Goal: Register for event/course

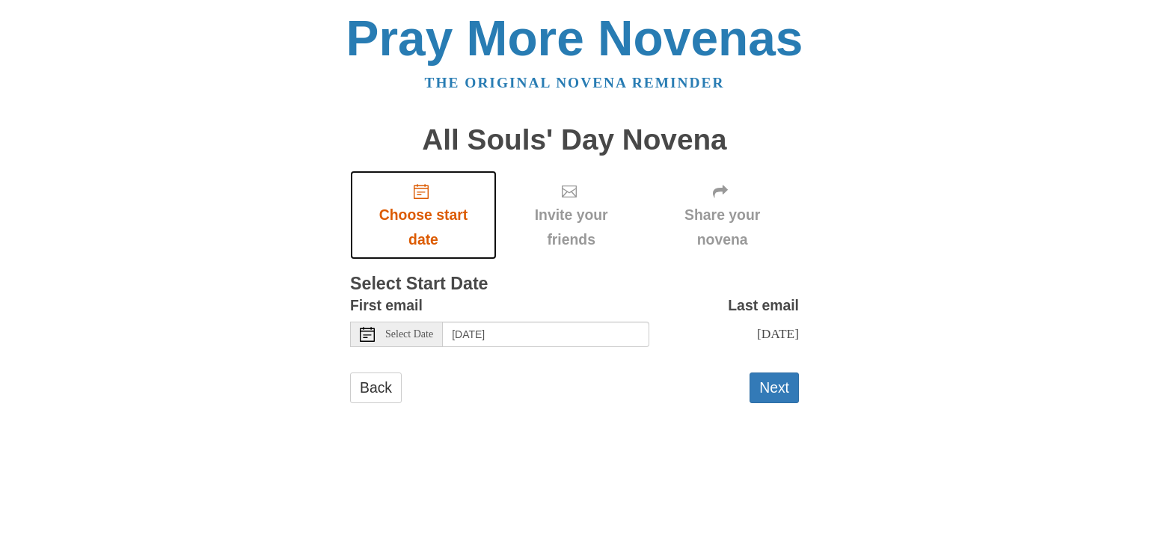
click at [418, 189] on use "Choose start date" at bounding box center [421, 191] width 15 height 15
click at [406, 337] on span "Select Date" at bounding box center [409, 334] width 48 height 10
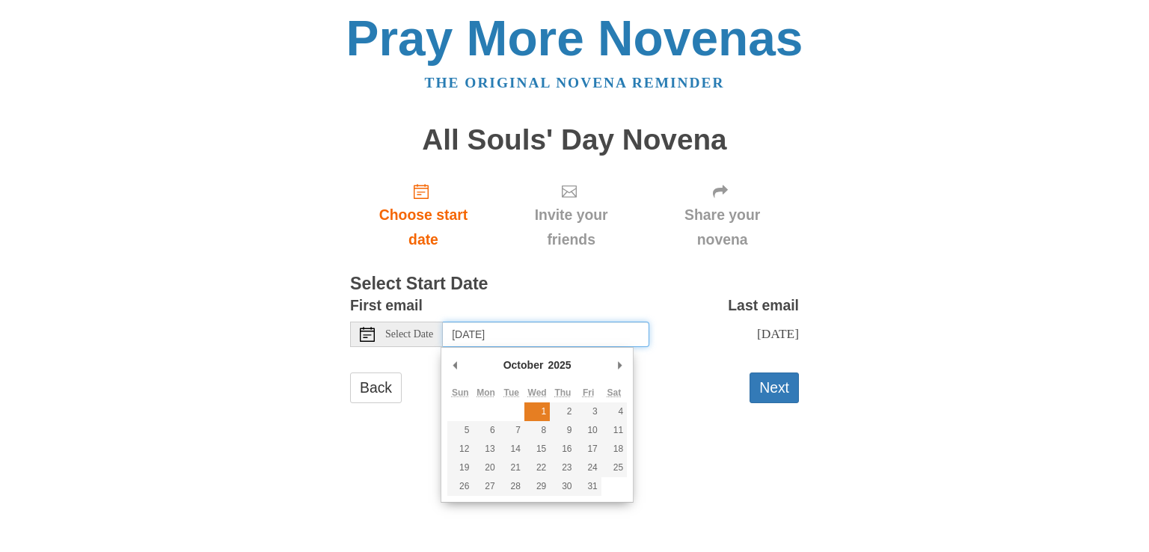
type input "[DATE]"
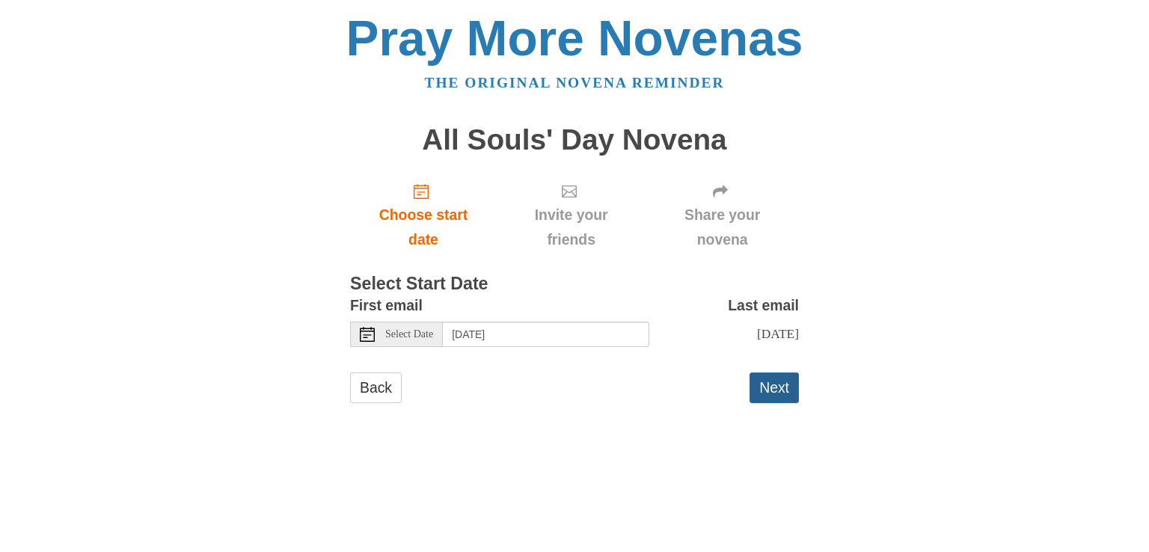
click at [769, 385] on button "Next" at bounding box center [773, 387] width 49 height 31
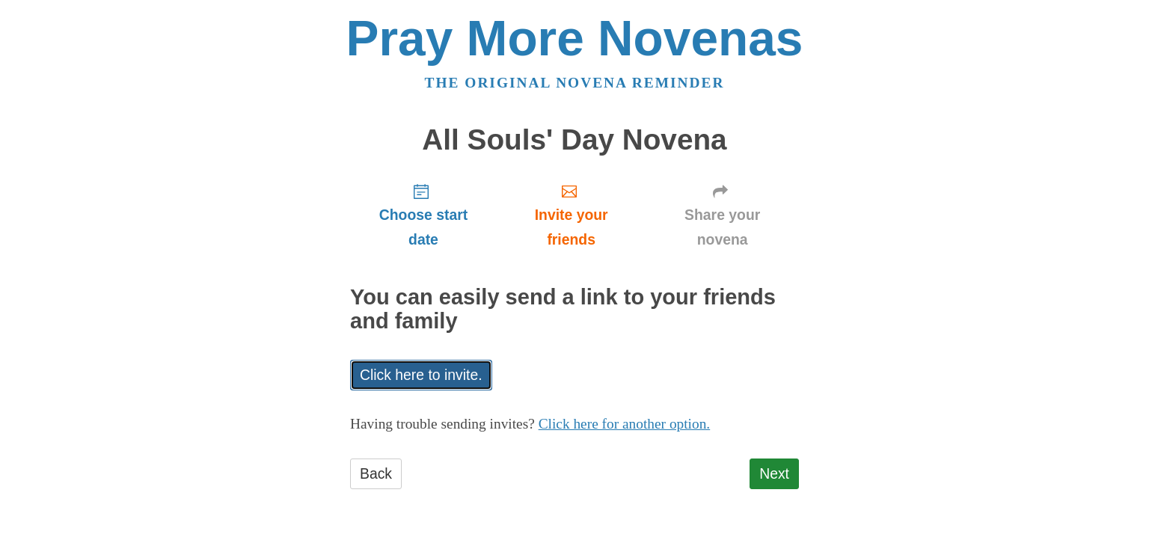
click at [424, 373] on link "Click here to invite." at bounding box center [421, 375] width 142 height 31
click at [616, 429] on link "Click here for another option." at bounding box center [624, 424] width 172 height 16
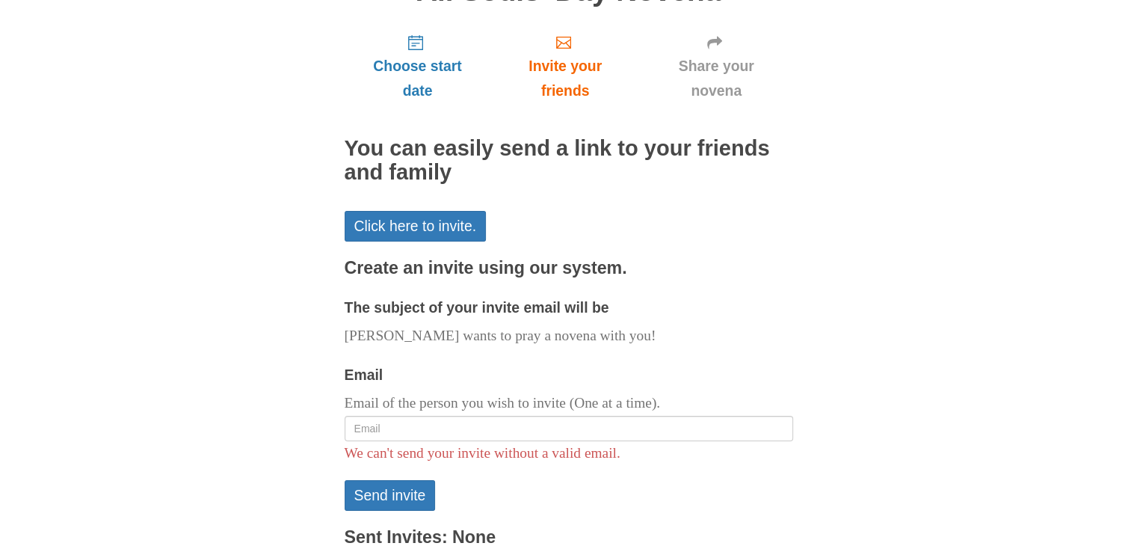
scroll to position [150, 0]
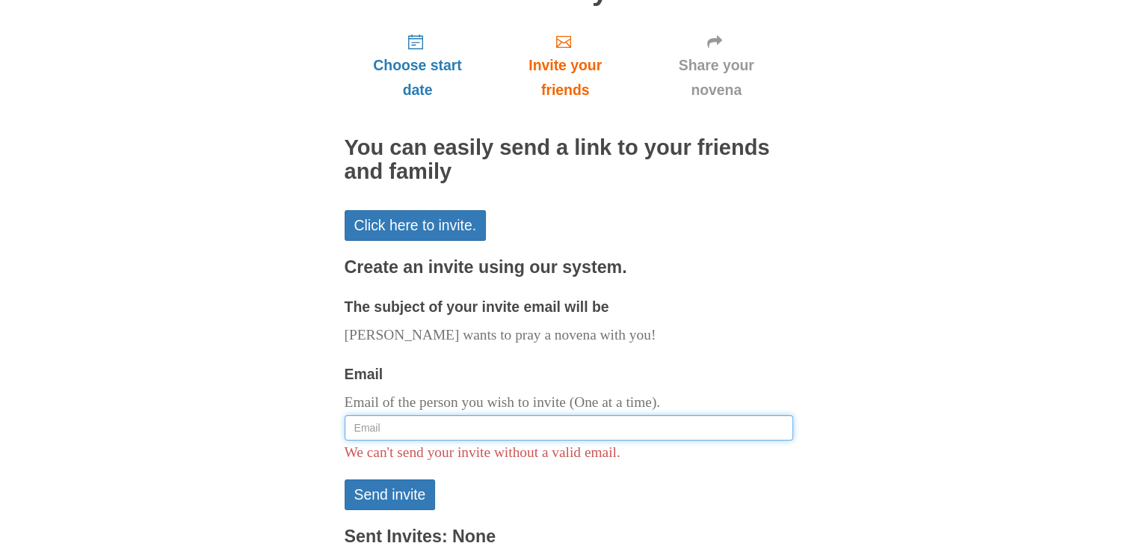
click at [494, 426] on input "Email" at bounding box center [569, 427] width 449 height 25
type input "[PERSON_NAME]"
